Goal: Task Accomplishment & Management: Complete application form

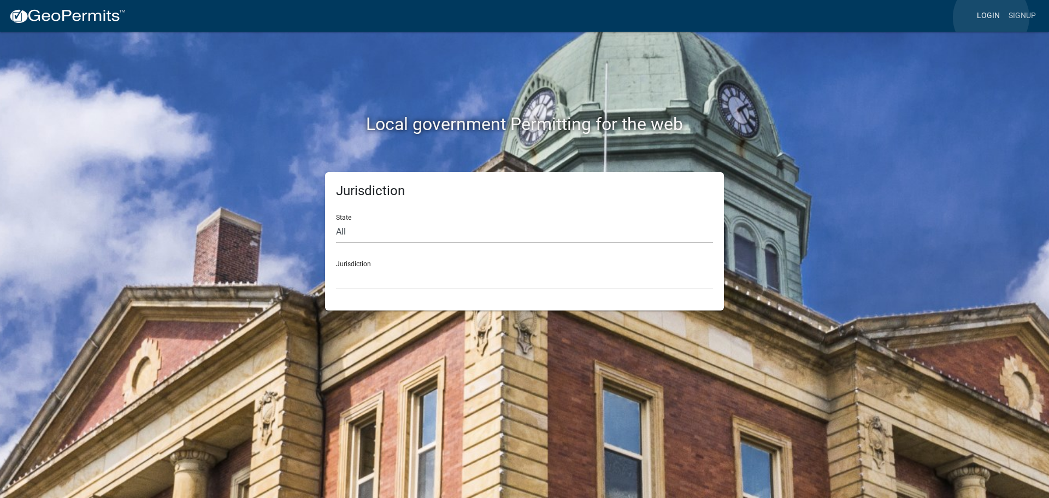
click at [991, 17] on link "Login" at bounding box center [989, 15] width 32 height 21
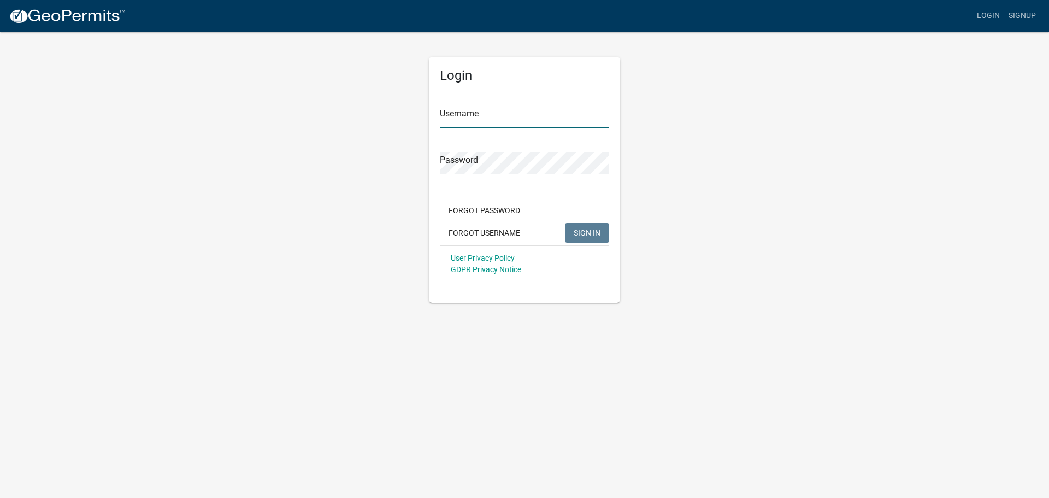
type input "jmkaltenbach"
click at [582, 231] on span "SIGN IN" at bounding box center [587, 232] width 27 height 9
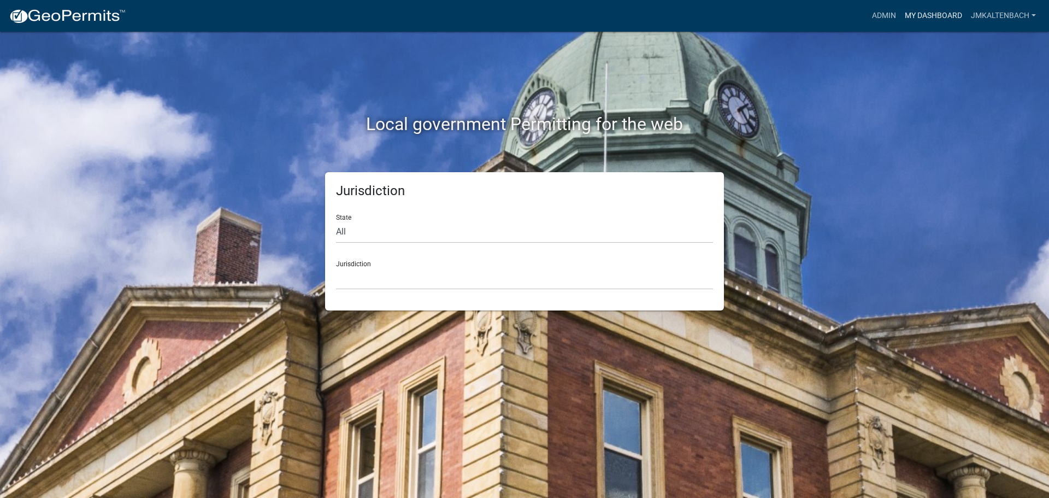
click at [937, 19] on link "My Dashboard" at bounding box center [934, 15] width 66 height 21
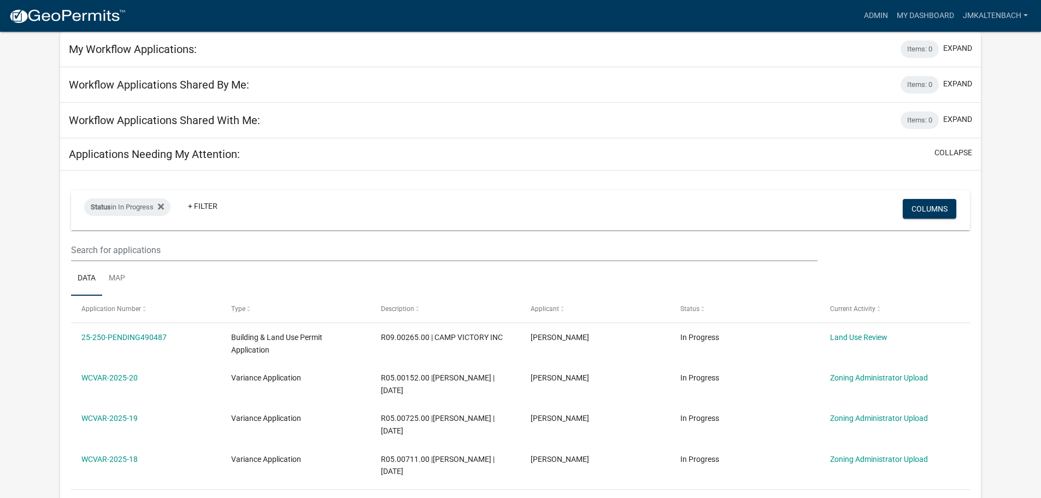
scroll to position [109, 0]
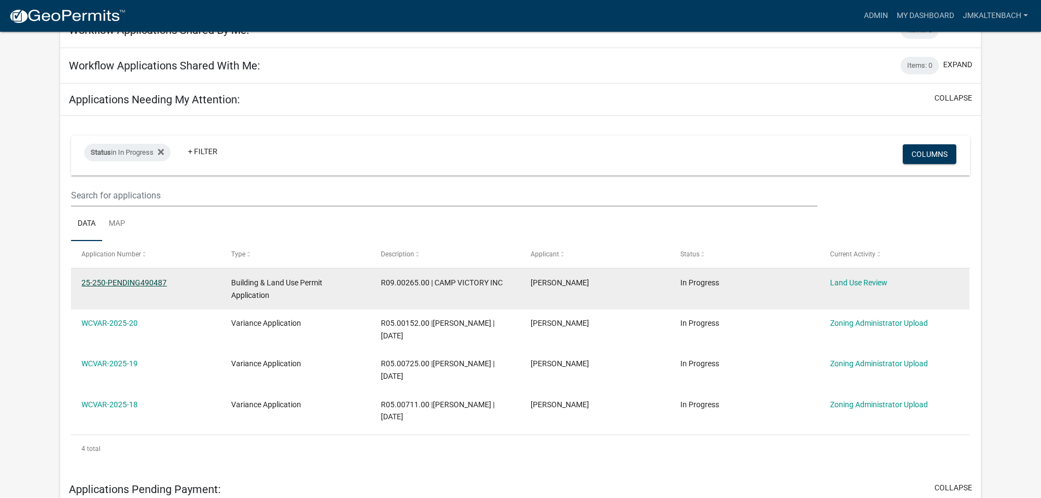
click at [105, 281] on link "25-250-PENDING490487" at bounding box center [123, 282] width 85 height 9
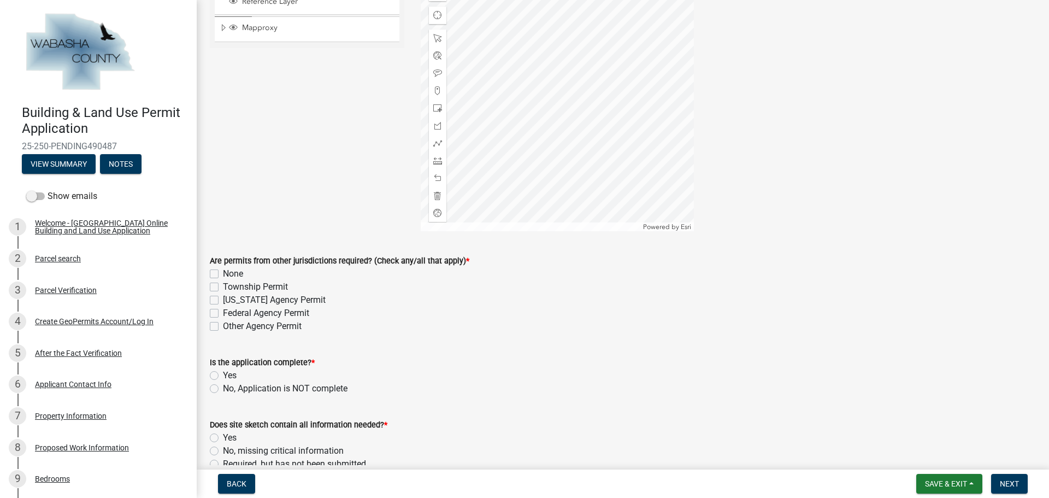
scroll to position [164, 0]
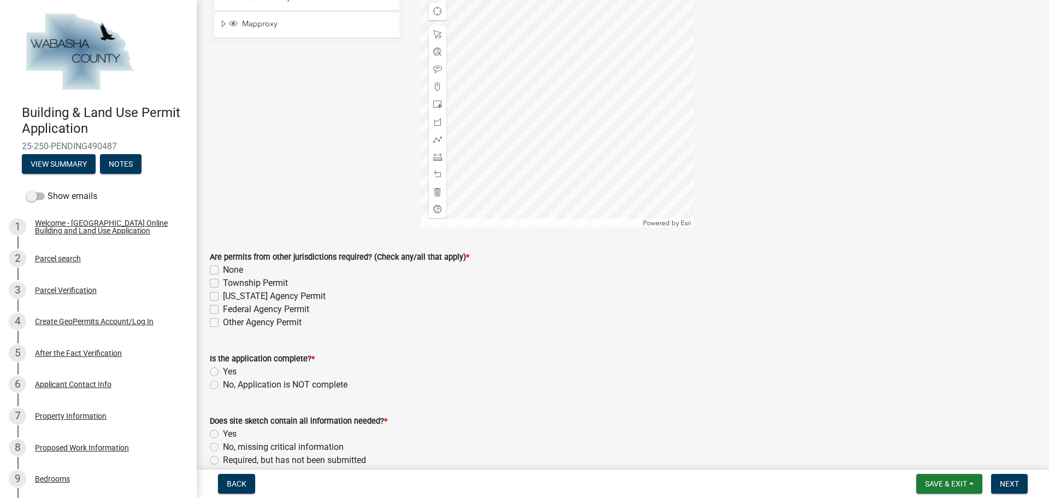
click at [220, 272] on div "None" at bounding box center [623, 269] width 826 height 13
click at [223, 273] on label "None" at bounding box center [233, 269] width 20 height 13
click at [223, 271] on input "None" at bounding box center [226, 266] width 7 height 7
checkbox input "true"
checkbox input "false"
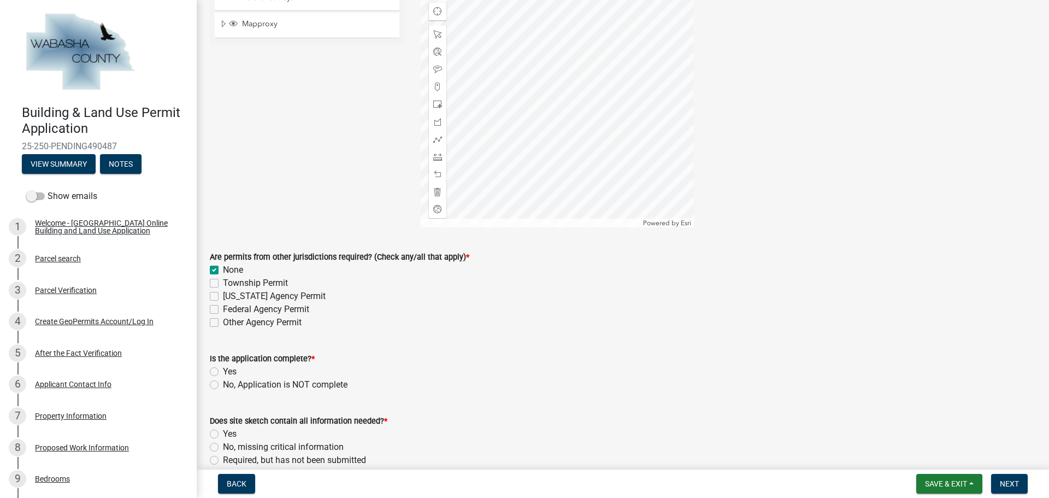
checkbox input "false"
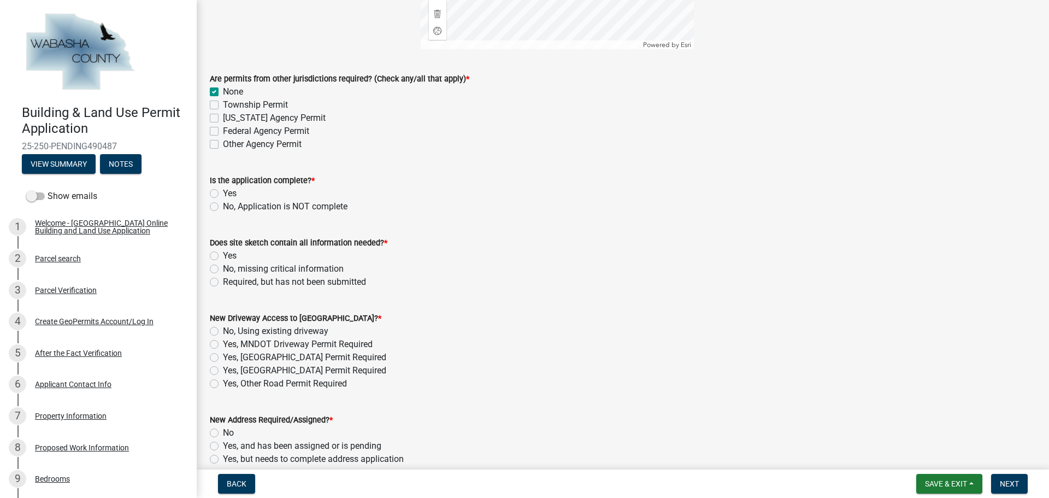
scroll to position [383, 0]
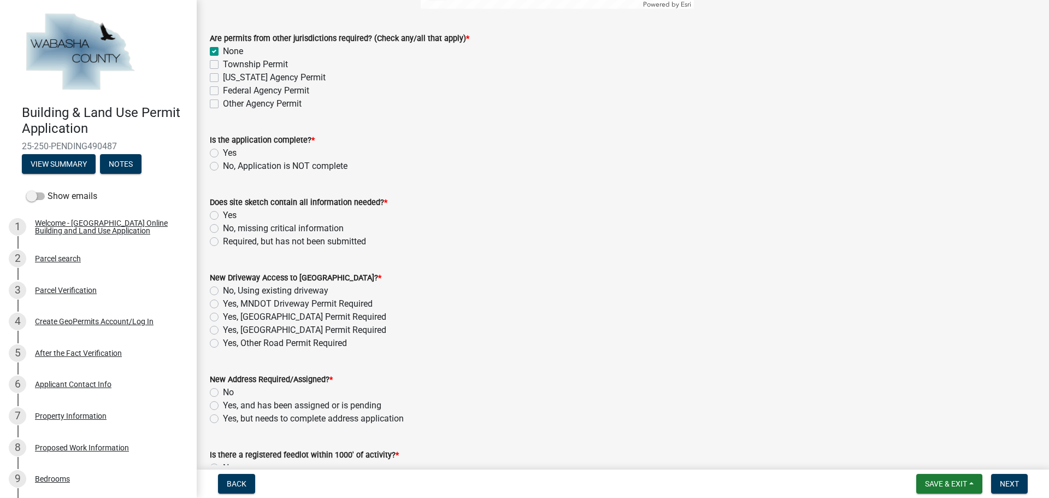
click at [223, 152] on label "Yes" at bounding box center [230, 152] width 14 height 13
click at [223, 152] on input "Yes" at bounding box center [226, 149] width 7 height 7
radio input "true"
click at [223, 215] on label "Yes" at bounding box center [230, 215] width 14 height 13
click at [223, 215] on input "Yes" at bounding box center [226, 212] width 7 height 7
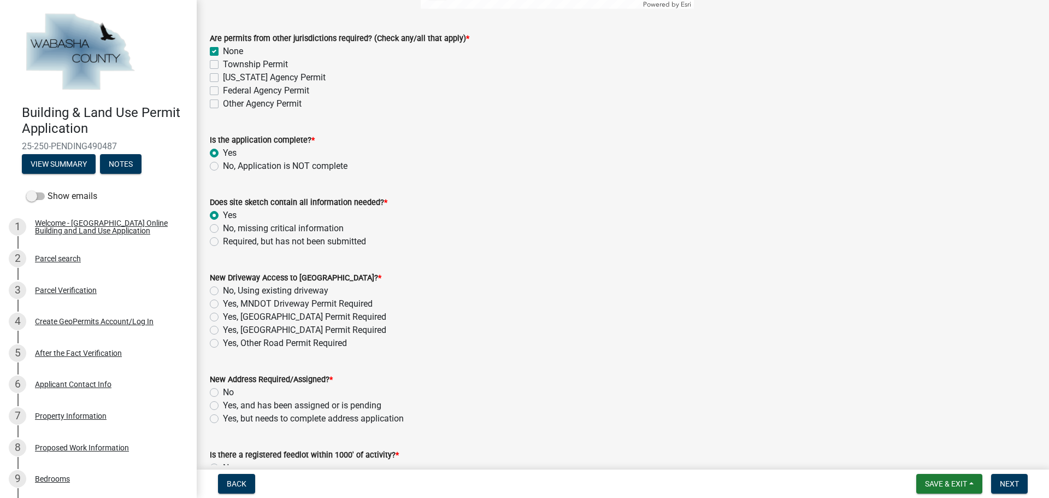
radio input "true"
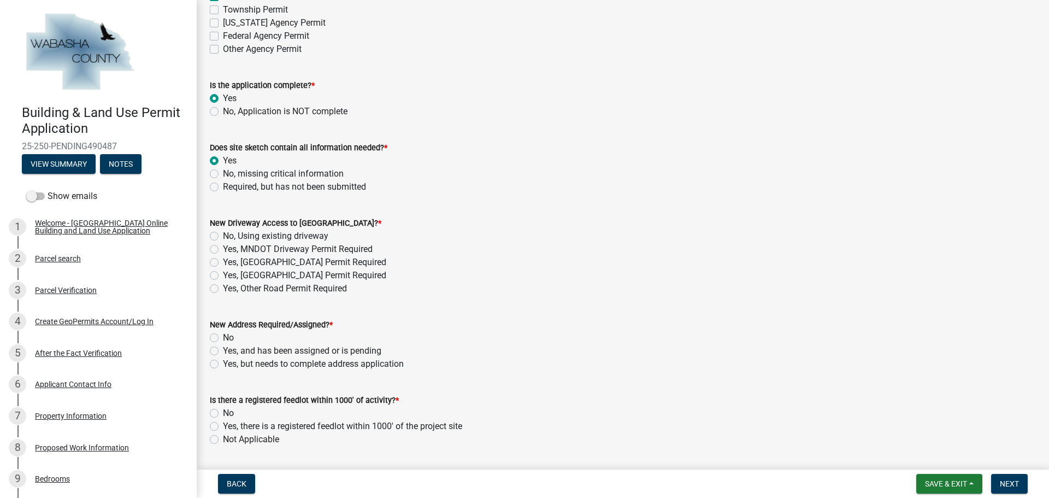
click at [223, 236] on label "No, Using existing driveway" at bounding box center [275, 236] width 105 height 13
click at [223, 236] on input "No, Using existing driveway" at bounding box center [226, 233] width 7 height 7
radio input "true"
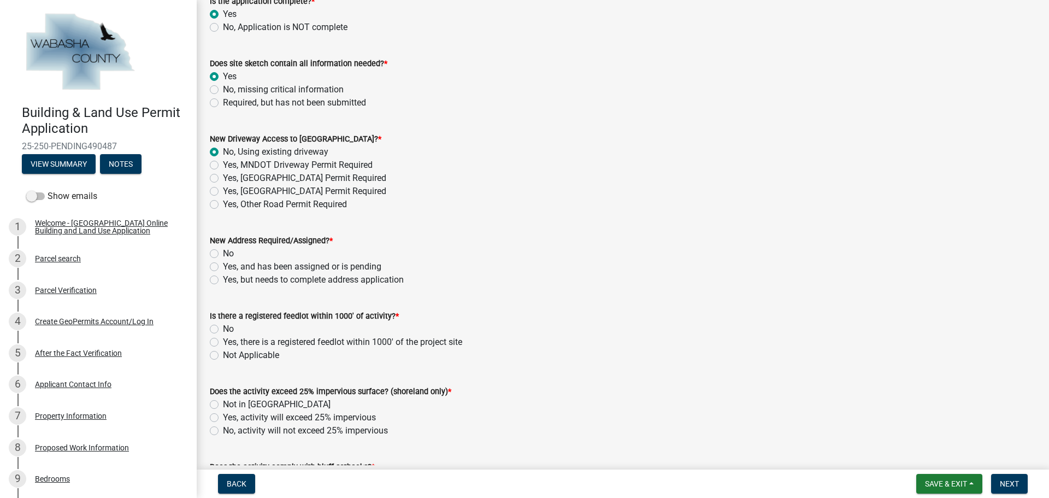
scroll to position [547, 0]
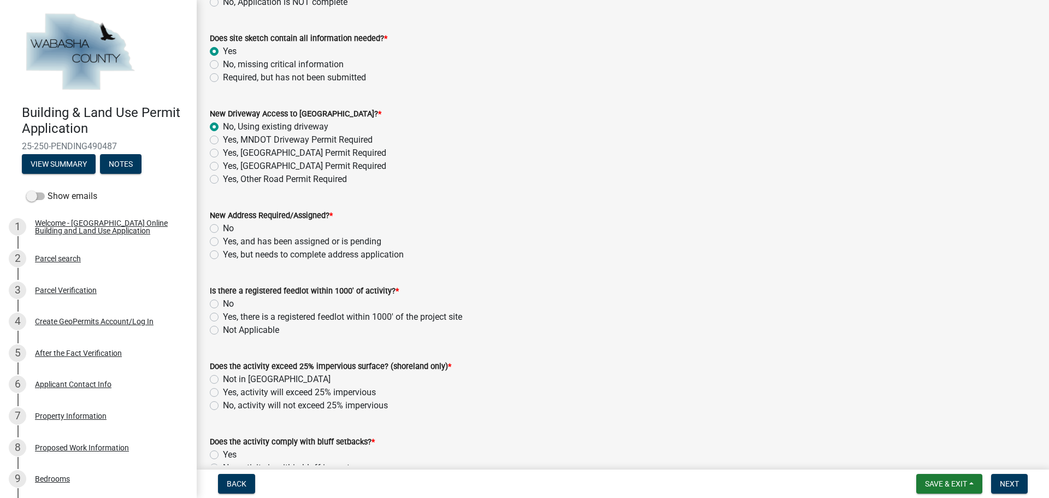
click at [223, 231] on label "No" at bounding box center [228, 228] width 11 height 13
click at [223, 229] on input "No" at bounding box center [226, 225] width 7 height 7
radio input "true"
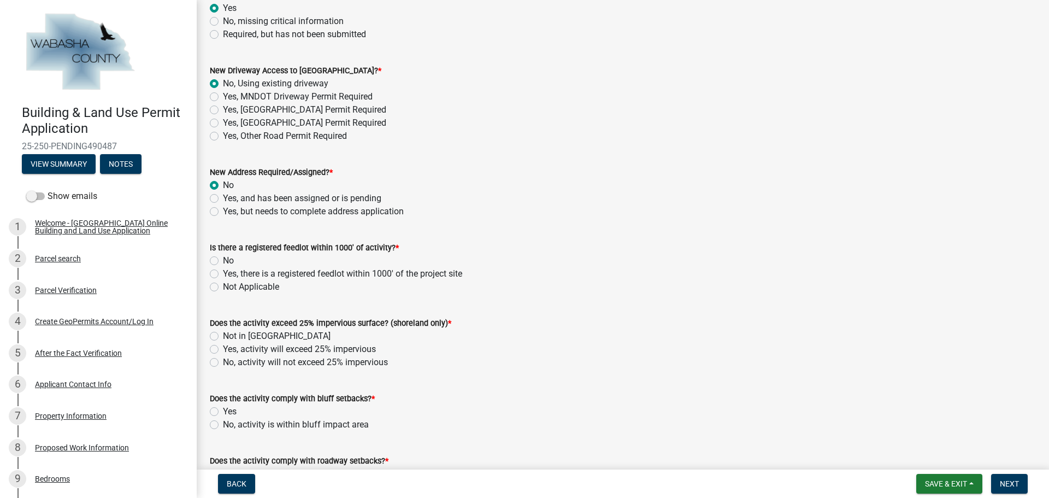
scroll to position [710, 0]
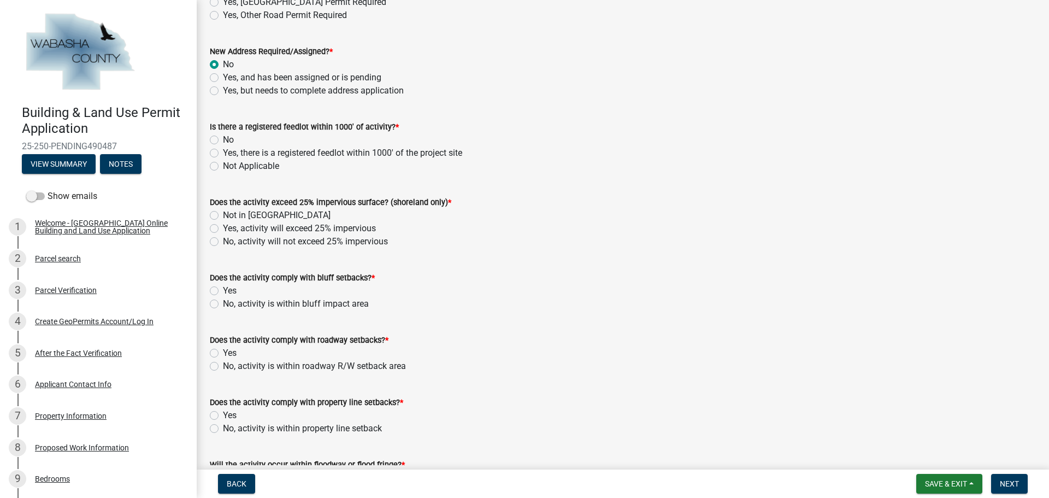
click at [223, 142] on label "No" at bounding box center [228, 139] width 11 height 13
click at [223, 140] on input "No" at bounding box center [226, 136] width 7 height 7
radio input "true"
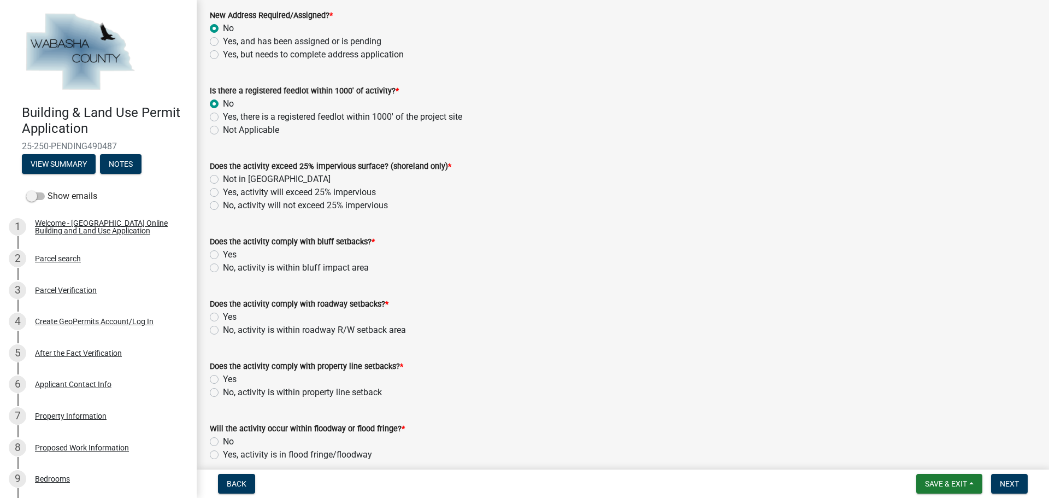
scroll to position [765, 0]
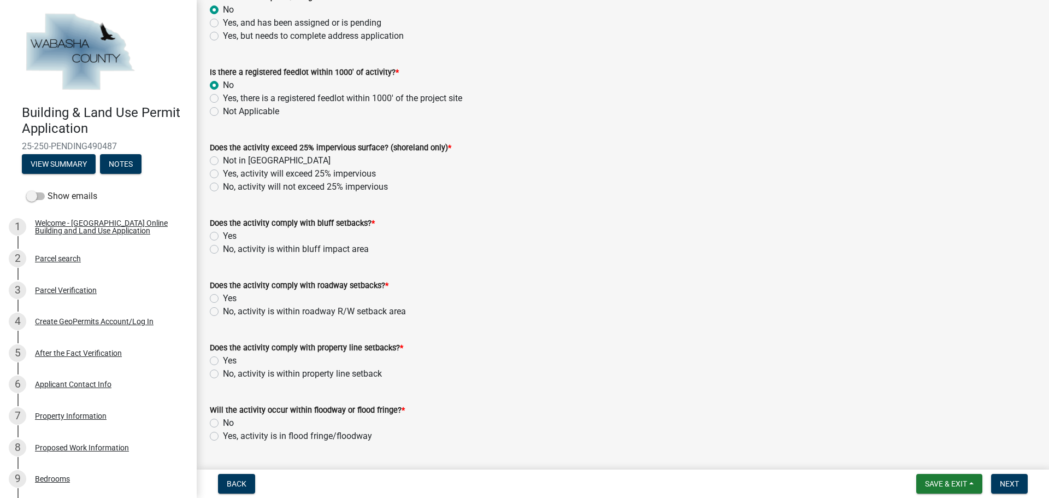
click at [223, 159] on label "Not in [GEOGRAPHIC_DATA]" at bounding box center [277, 160] width 108 height 13
click at [223, 159] on input "Not in [GEOGRAPHIC_DATA]" at bounding box center [226, 157] width 7 height 7
radio input "true"
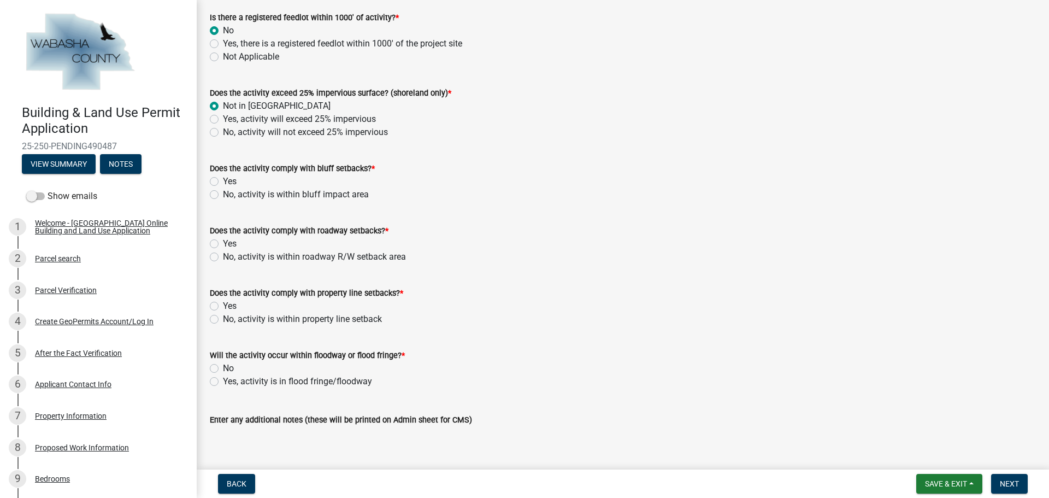
click at [223, 182] on label "Yes" at bounding box center [230, 181] width 14 height 13
click at [223, 182] on input "Yes" at bounding box center [226, 178] width 7 height 7
radio input "true"
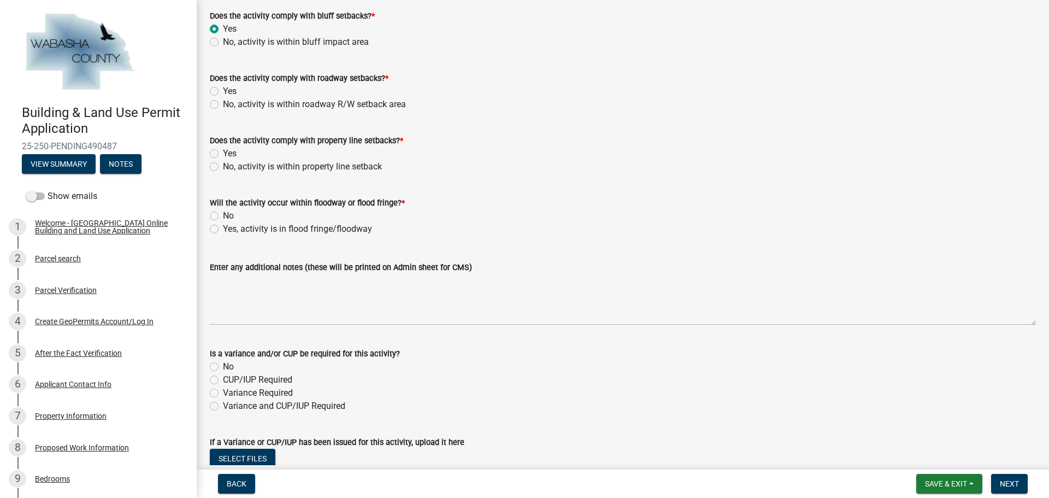
scroll to position [984, 0]
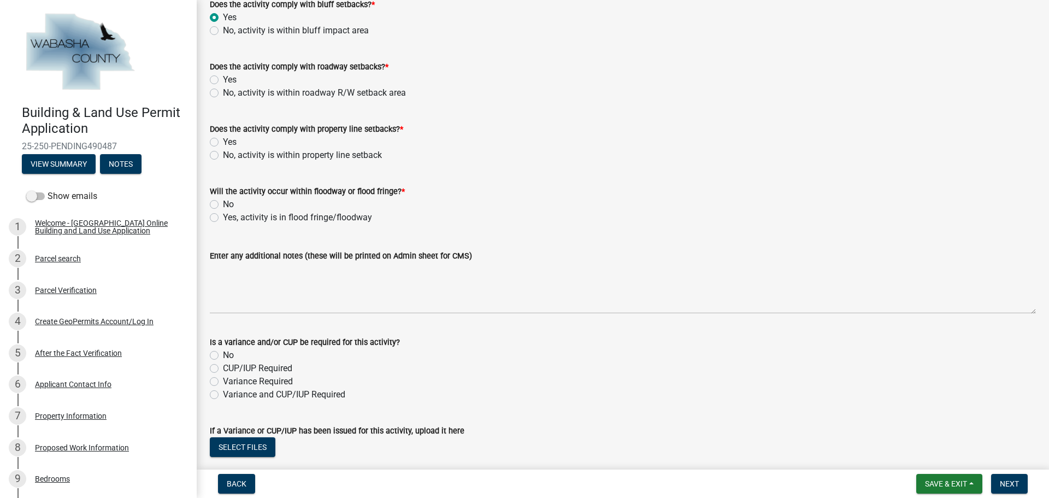
click at [223, 79] on label "Yes" at bounding box center [230, 79] width 14 height 13
click at [223, 79] on input "Yes" at bounding box center [226, 76] width 7 height 7
radio input "true"
click at [223, 142] on label "Yes" at bounding box center [230, 142] width 14 height 13
click at [223, 142] on input "Yes" at bounding box center [226, 139] width 7 height 7
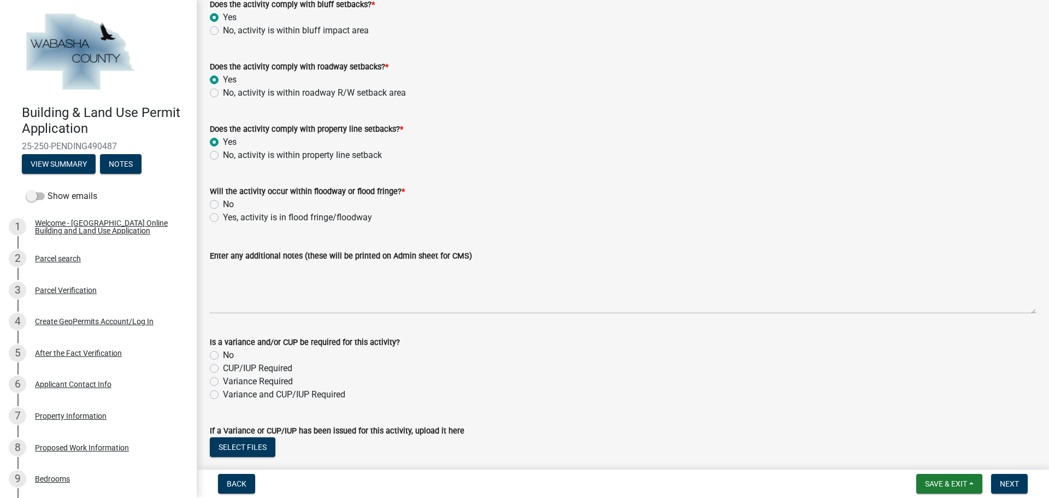
radio input "true"
click at [223, 202] on label "No" at bounding box center [228, 204] width 11 height 13
click at [223, 202] on input "No" at bounding box center [226, 201] width 7 height 7
radio input "true"
click at [223, 355] on label "No" at bounding box center [228, 355] width 11 height 13
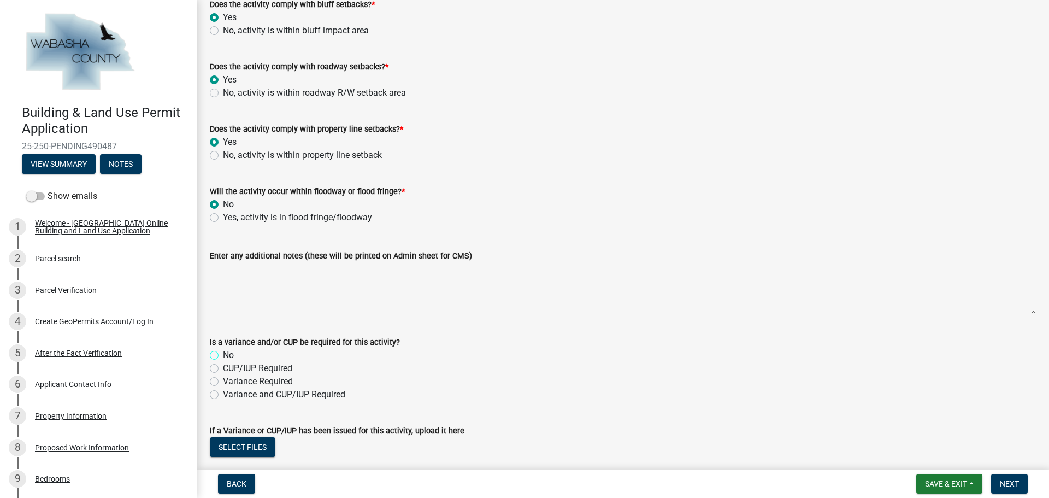
click at [223, 355] on input "No" at bounding box center [226, 352] width 7 height 7
radio input "true"
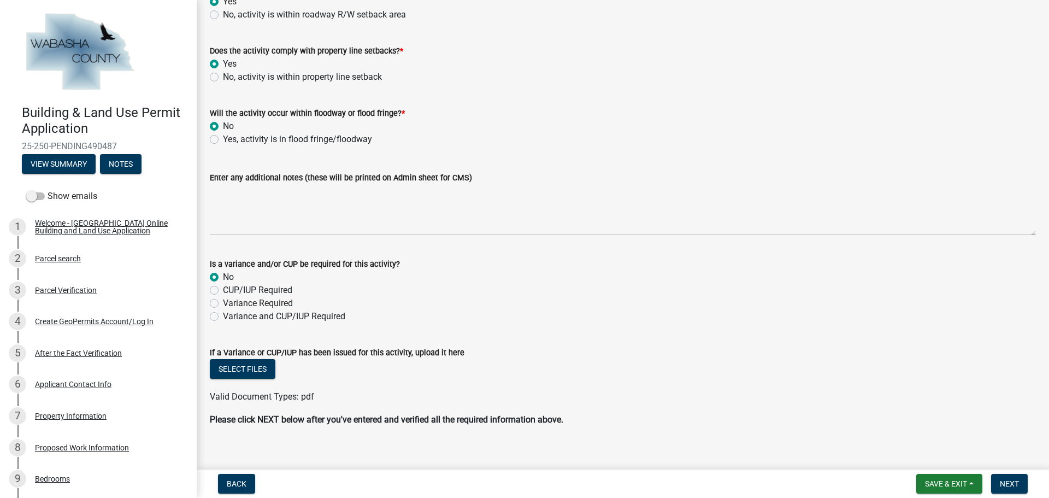
scroll to position [1074, 0]
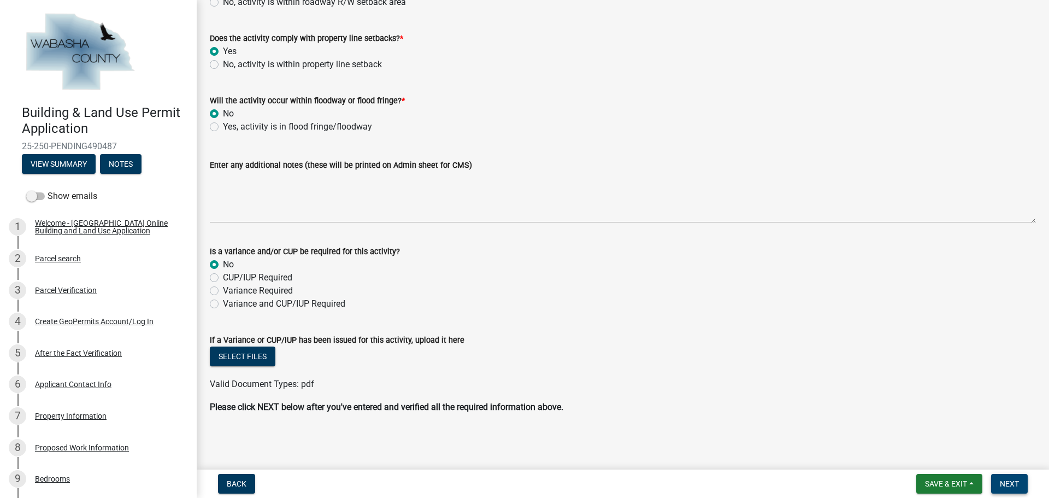
click at [1010, 481] on span "Next" at bounding box center [1009, 483] width 19 height 9
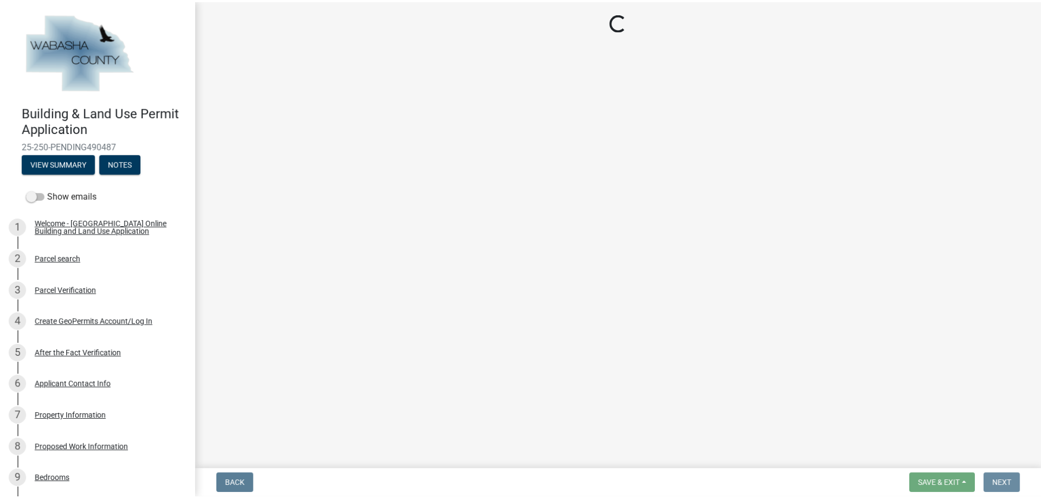
scroll to position [0, 0]
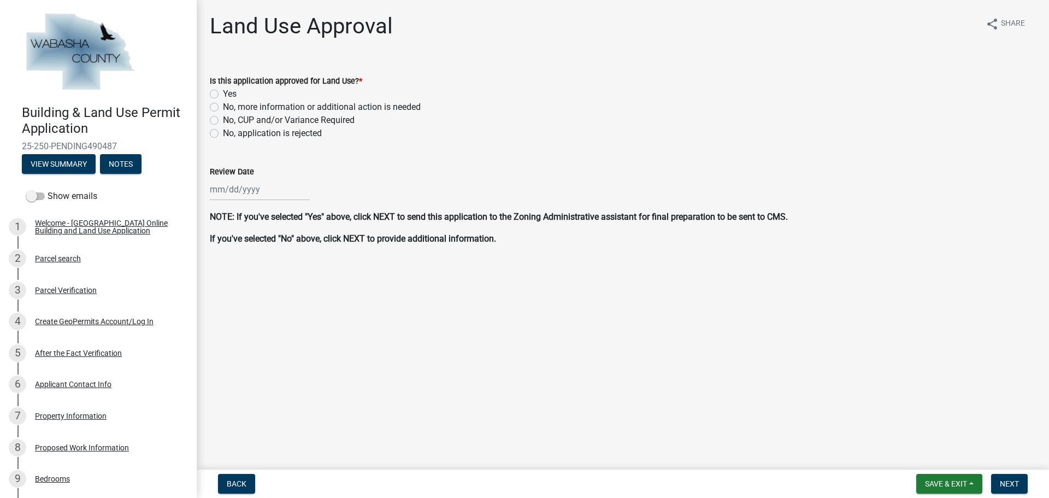
click at [223, 96] on label "Yes" at bounding box center [230, 93] width 14 height 13
click at [223, 95] on input "Yes" at bounding box center [226, 90] width 7 height 7
radio input "true"
select select "10"
select select "2025"
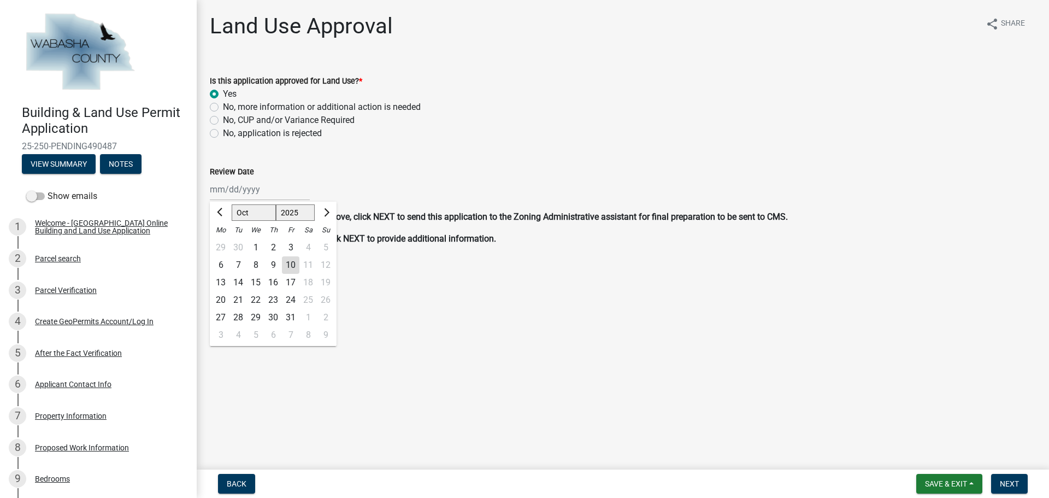
click at [256, 195] on div "Jan Feb Mar Apr May Jun [DATE] Aug Sep Oct Nov [DATE] 2025 2026 Mo Tu We Th Fr …" at bounding box center [260, 189] width 100 height 22
click at [292, 260] on div "10" at bounding box center [290, 264] width 17 height 17
type input "[DATE]"
click at [1005, 483] on span "Next" at bounding box center [1009, 483] width 19 height 9
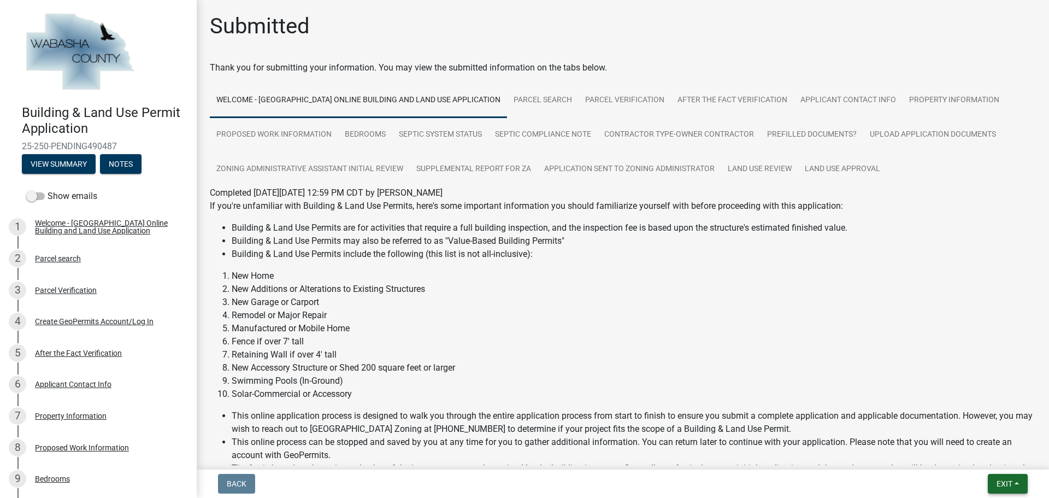
click at [1019, 487] on button "Exit" at bounding box center [1008, 484] width 40 height 20
click at [984, 453] on button "Save & Exit" at bounding box center [984, 455] width 87 height 26
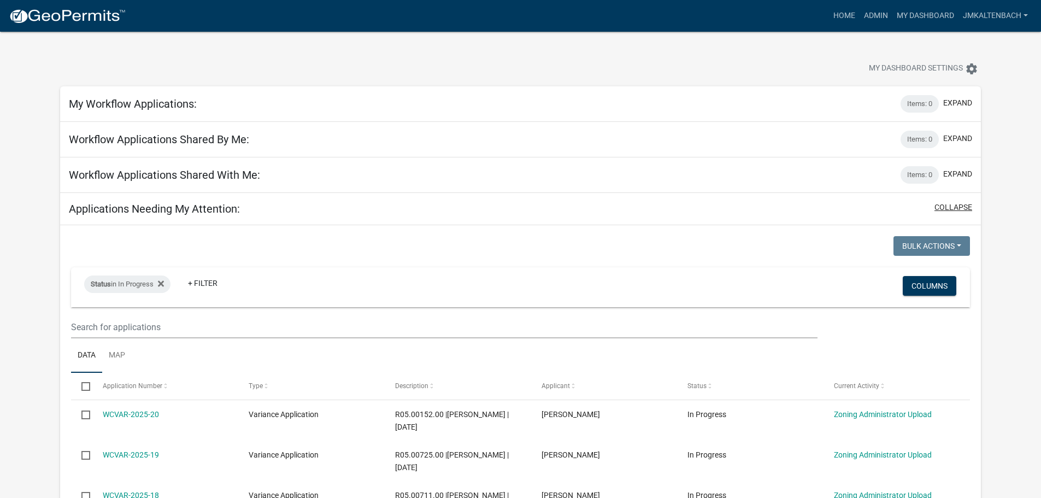
click at [954, 207] on button "collapse" at bounding box center [954, 207] width 38 height 11
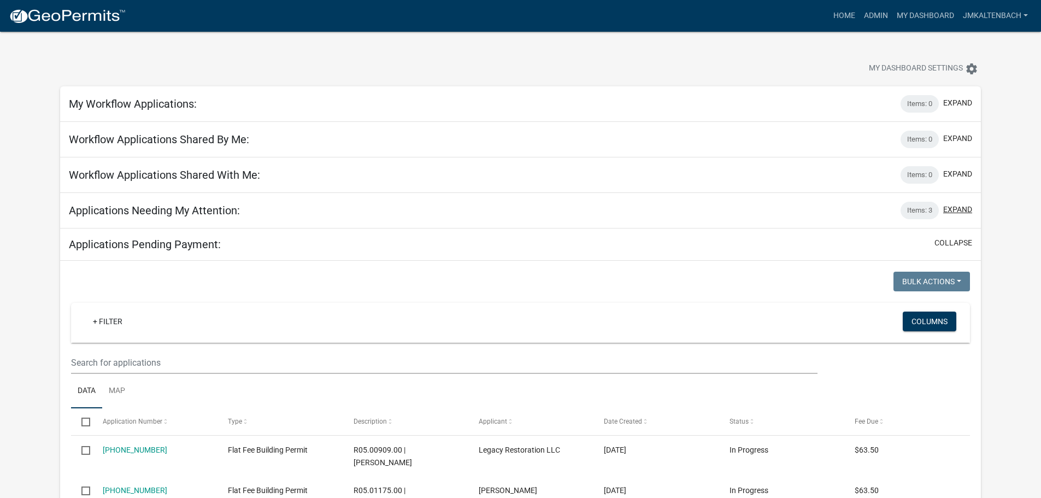
click at [954, 207] on button "expand" at bounding box center [957, 209] width 29 height 11
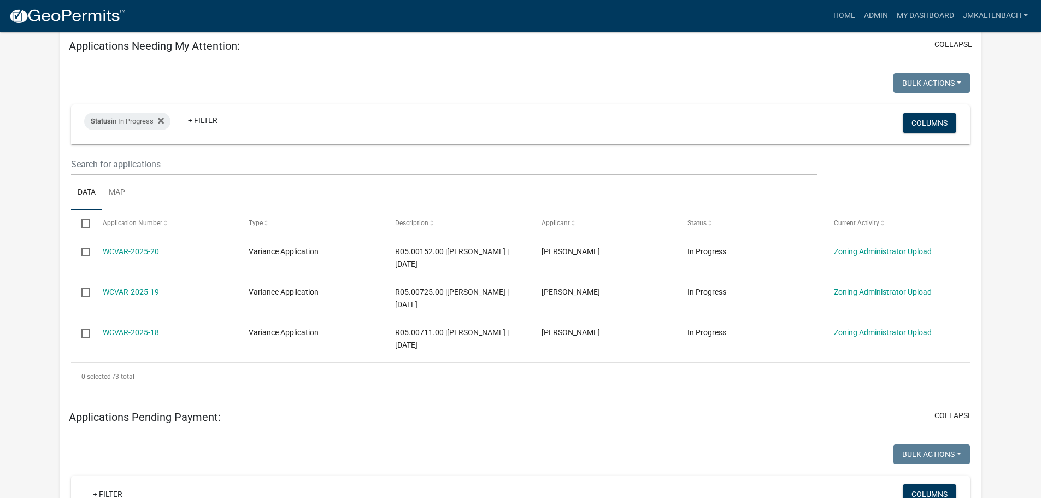
scroll to position [164, 0]
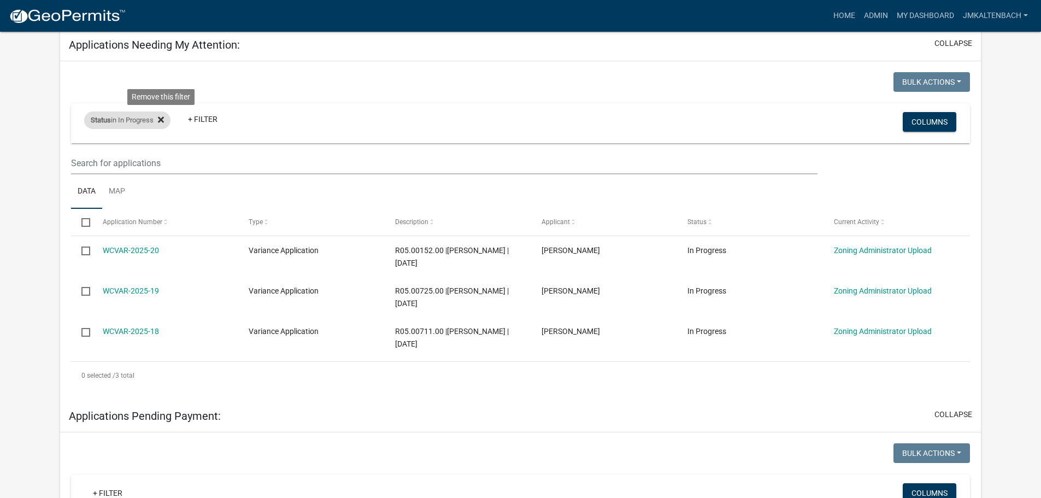
click at [164, 119] on icon at bounding box center [161, 119] width 6 height 9
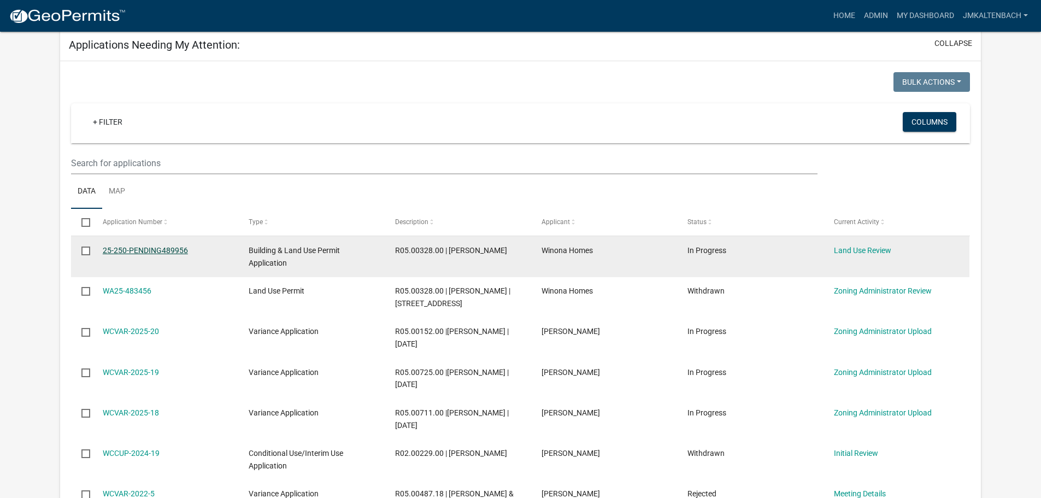
click at [166, 246] on link "25-250-PENDING489956" at bounding box center [145, 250] width 85 height 9
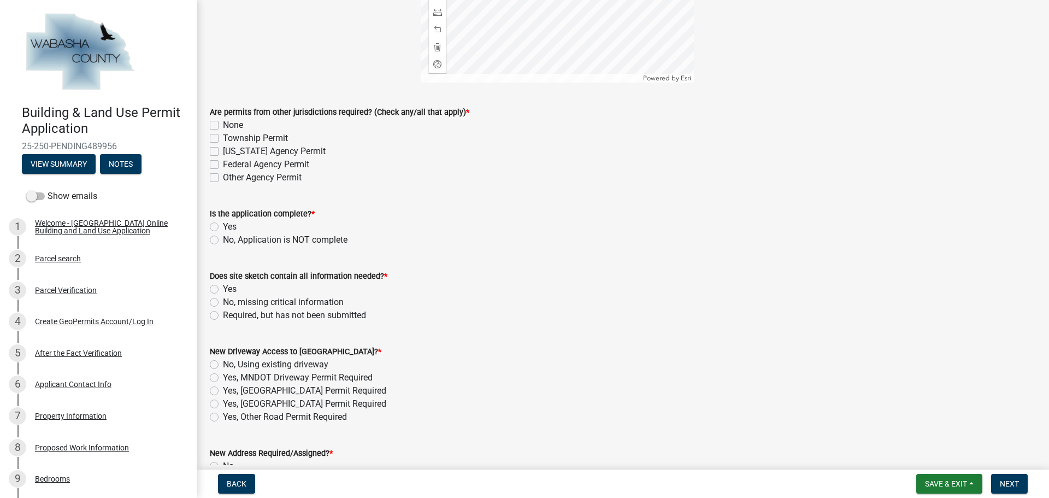
scroll to position [328, 0]
